Goal: Information Seeking & Learning: Learn about a topic

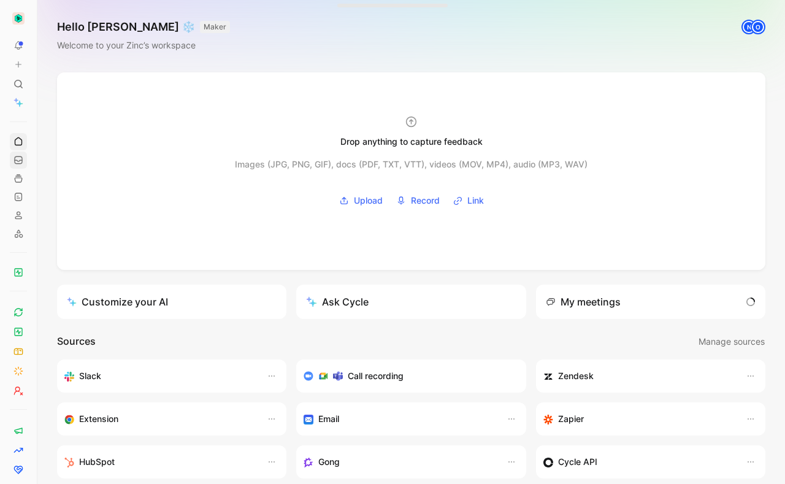
click at [19, 161] on use at bounding box center [18, 159] width 7 height 7
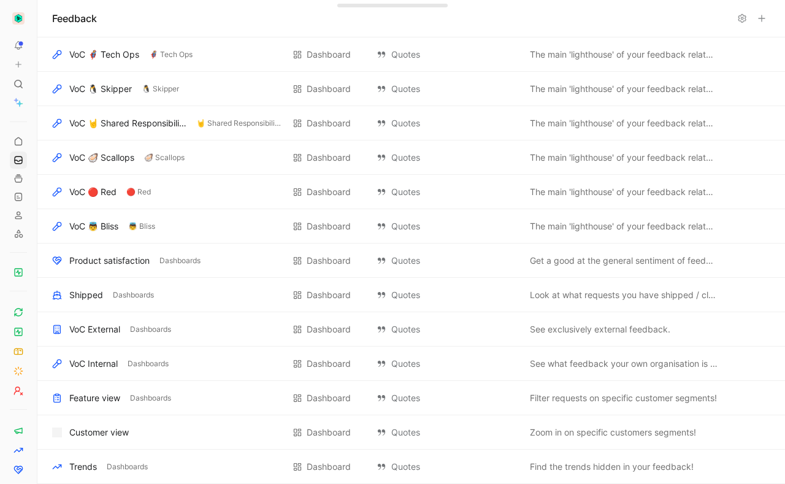
drag, startPoint x: 14, startPoint y: 82, endPoint x: 135, endPoint y: 45, distance: 126.8
click at [17, 80] on icon at bounding box center [18, 84] width 10 height 10
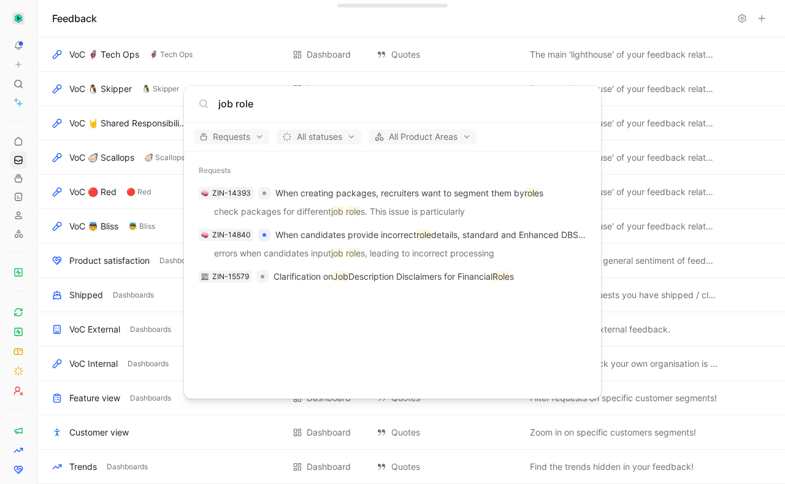
type input "job role"
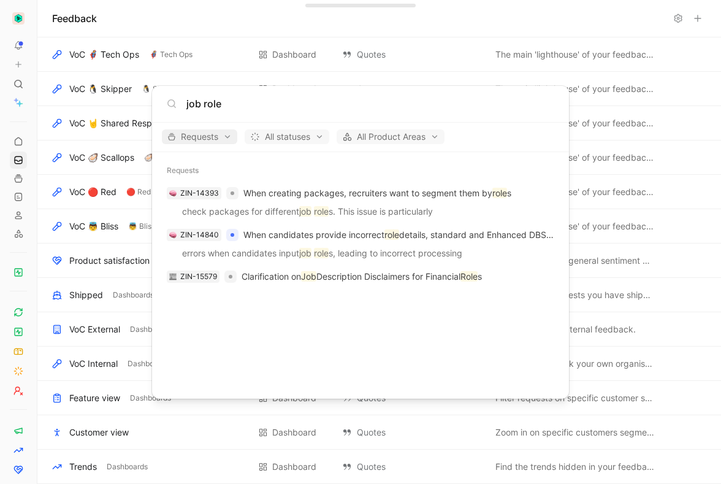
click at [218, 142] on span "Requests" at bounding box center [199, 136] width 64 height 15
click at [271, 180] on div "Quotes" at bounding box center [223, 179] width 116 height 20
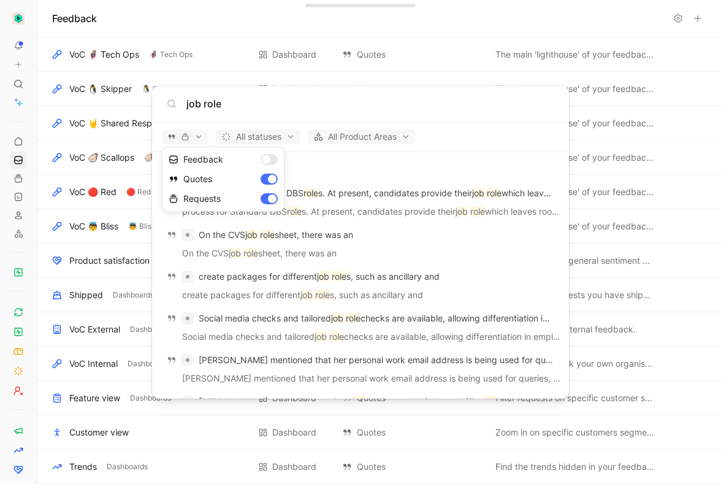
click at [306, 105] on div at bounding box center [360, 242] width 721 height 484
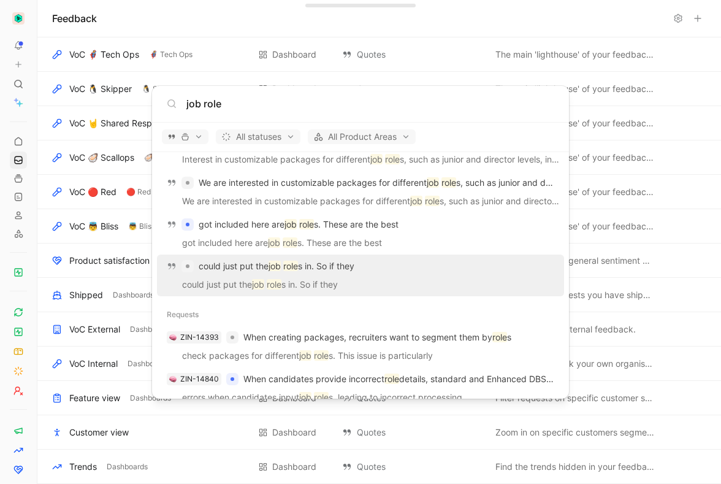
scroll to position [760, 0]
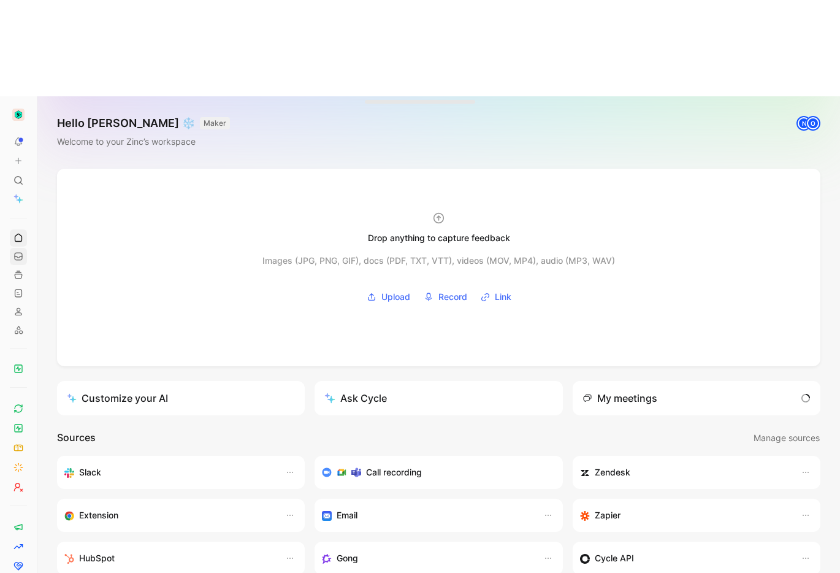
click at [16, 251] on icon at bounding box center [18, 256] width 10 height 10
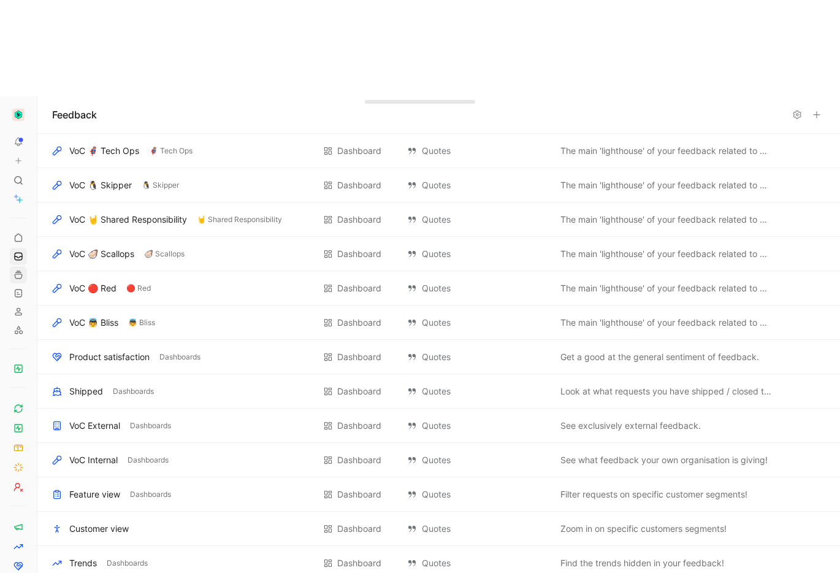
click at [15, 270] on icon at bounding box center [18, 275] width 10 height 10
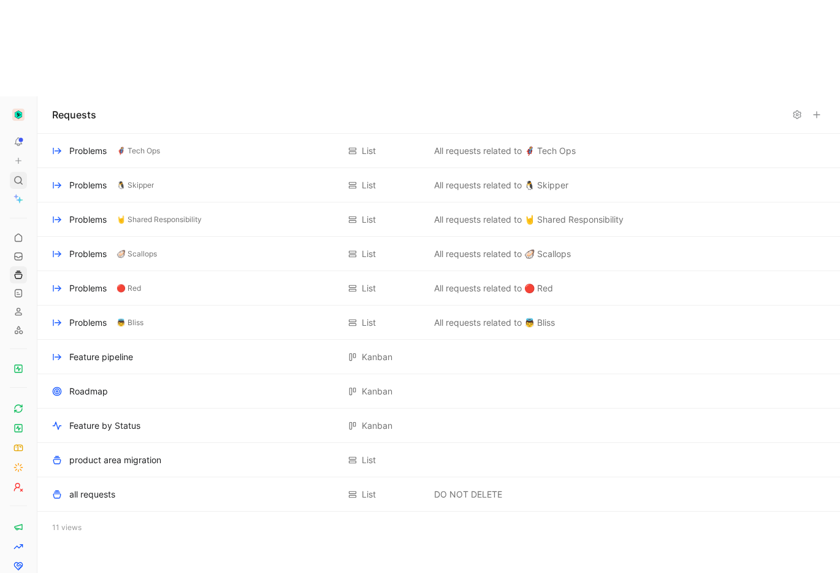
click at [18, 175] on icon at bounding box center [18, 180] width 10 height 10
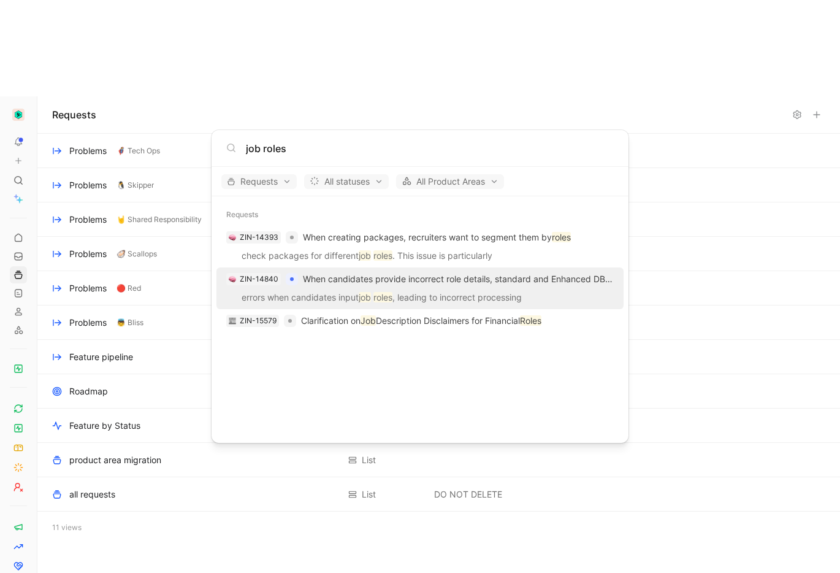
type input "job role"
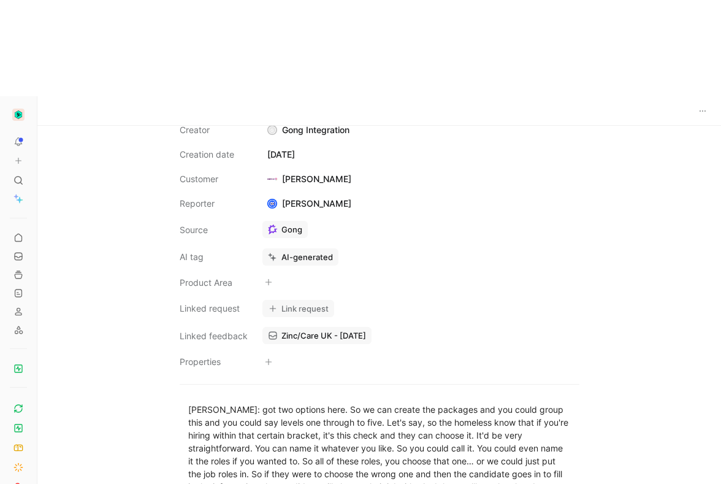
scroll to position [18, 0]
